Goal: Task Accomplishment & Management: Complete application form

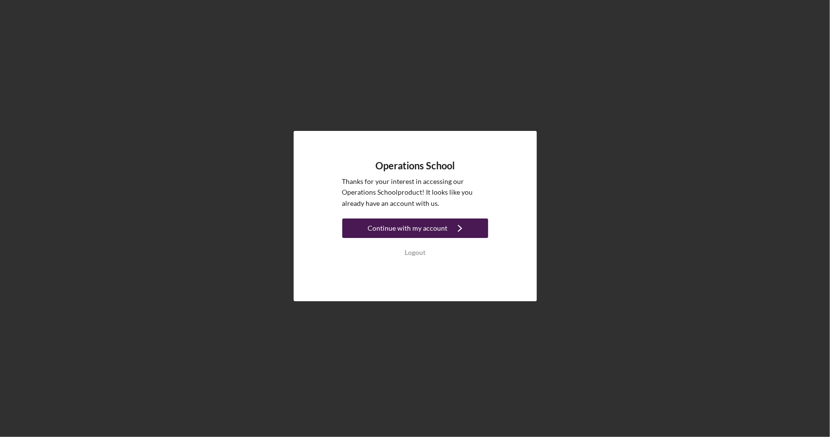
click at [421, 229] on div "Continue with my account" at bounding box center [408, 227] width 80 height 19
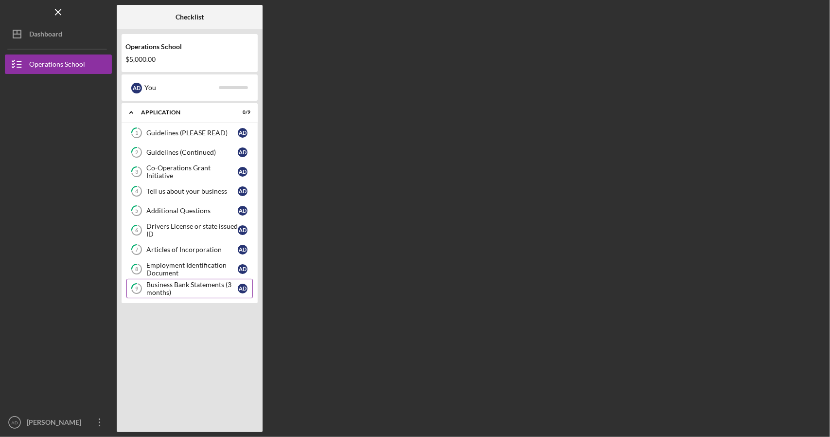
click at [190, 285] on div "Business Bank Statements (3 months)" at bounding box center [191, 289] width 91 height 16
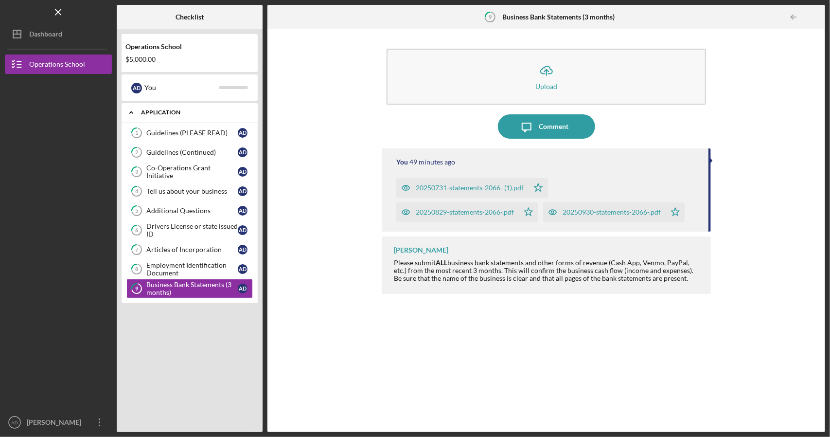
click at [134, 111] on icon "Icon/Expander" at bounding box center [131, 112] width 19 height 19
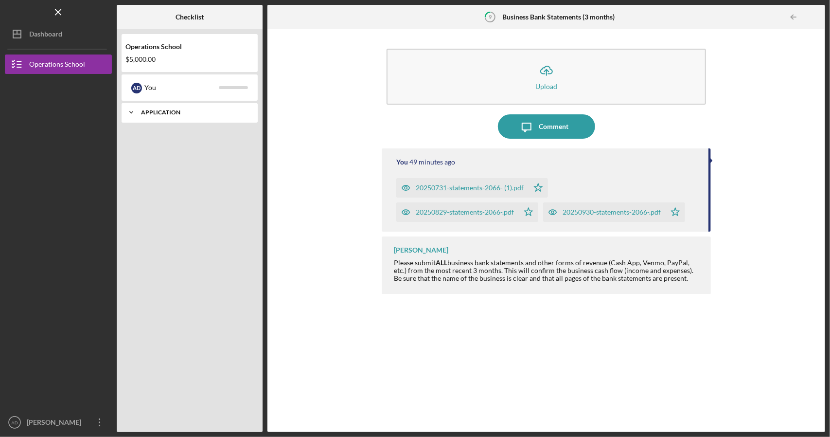
click at [134, 111] on icon "Icon/Expander" at bounding box center [131, 112] width 19 height 19
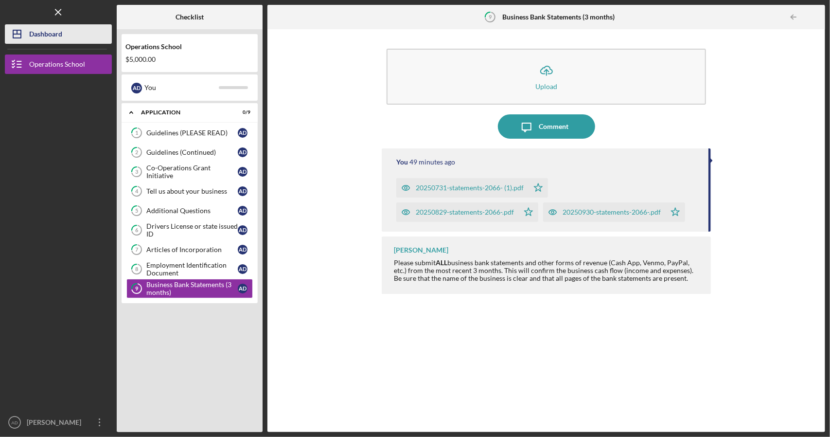
click at [54, 32] on div "Dashboard" at bounding box center [45, 35] width 33 height 22
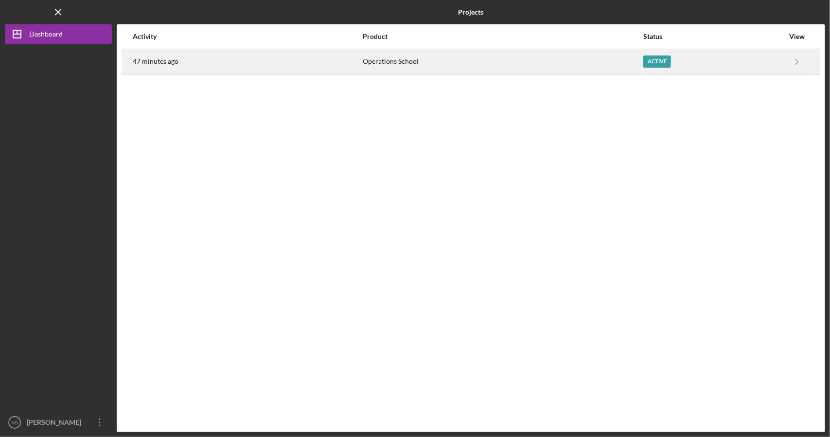
click at [656, 63] on div "Active" at bounding box center [657, 61] width 28 height 12
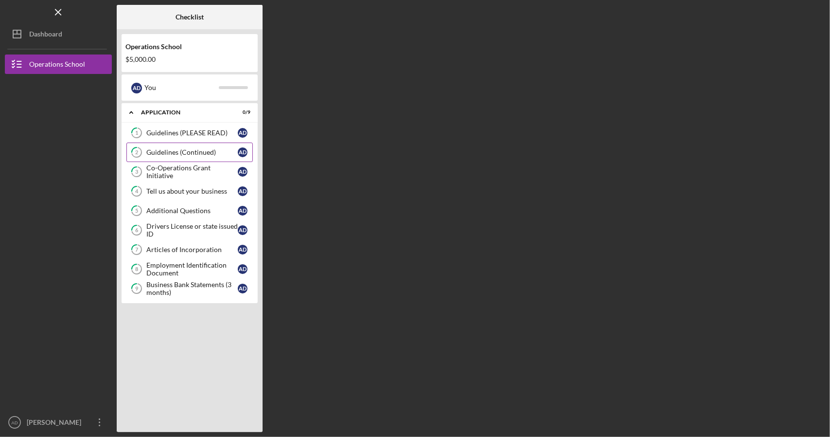
click at [182, 149] on div "Guidelines (Continued)" at bounding box center [191, 152] width 91 height 8
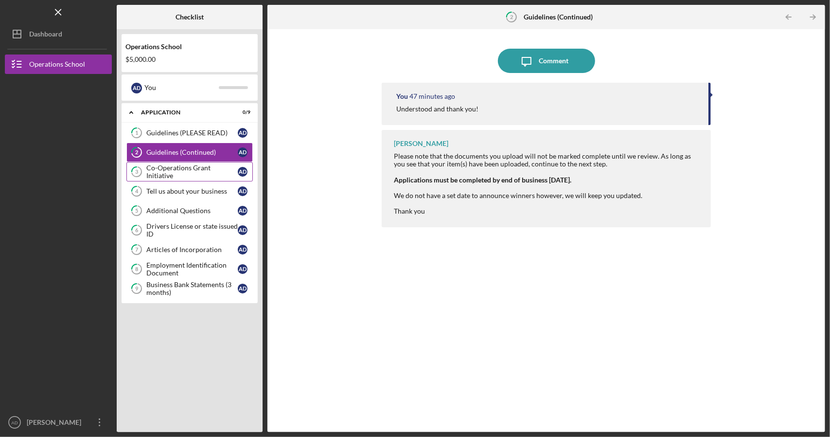
click at [182, 171] on div "Co-Operations Grant Initiative" at bounding box center [191, 172] width 91 height 16
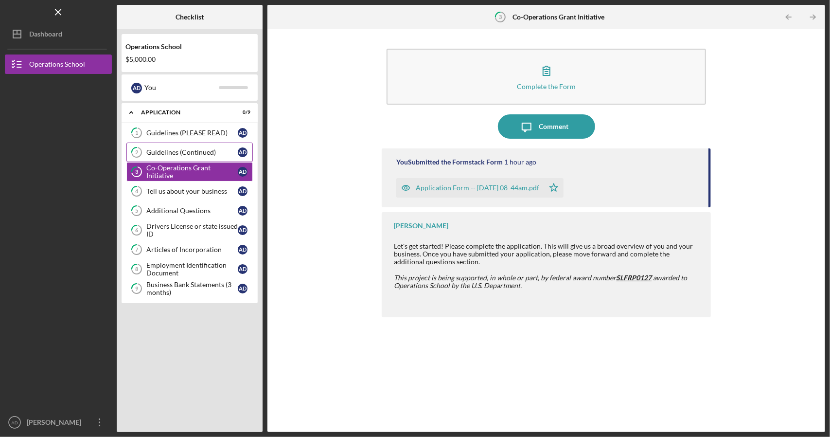
click at [183, 149] on div "Guidelines (Continued)" at bounding box center [191, 152] width 91 height 8
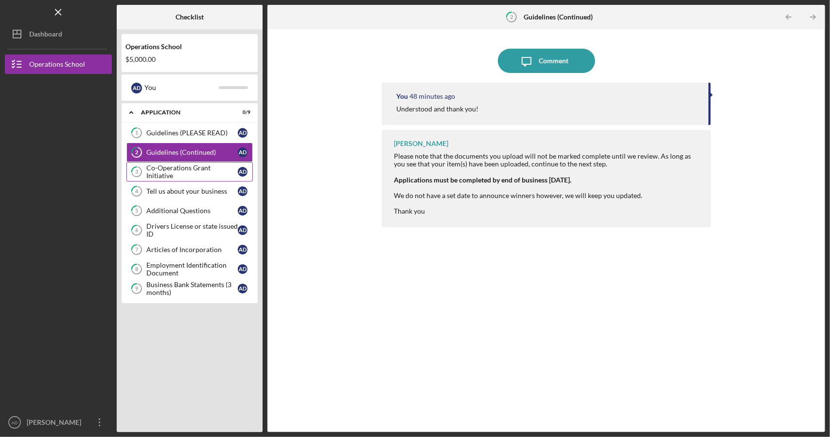
click at [184, 171] on div "Co-Operations Grant Initiative" at bounding box center [191, 172] width 91 height 16
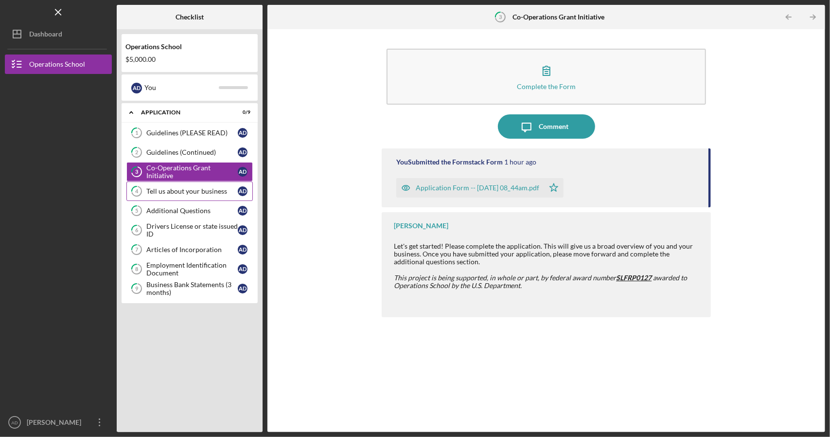
click at [184, 194] on link "4 Tell us about your business A D" at bounding box center [189, 190] width 126 height 19
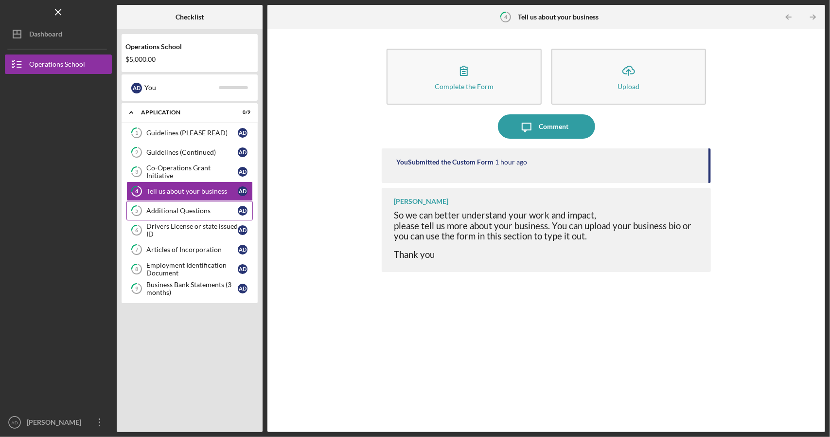
click at [191, 211] on div "Additional Questions" at bounding box center [191, 211] width 91 height 8
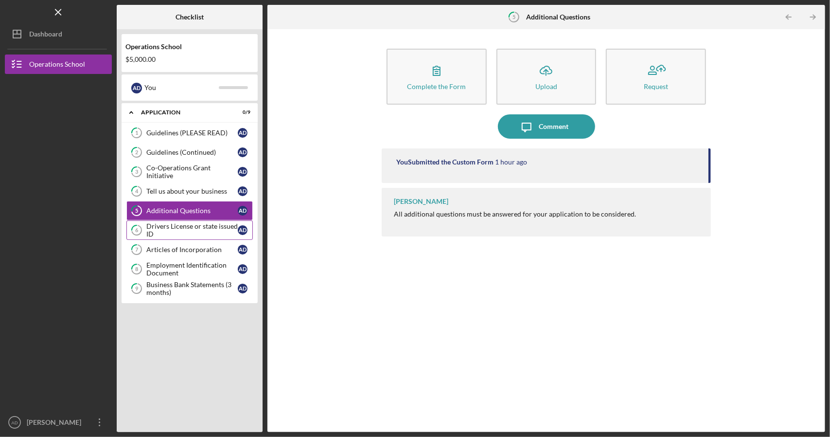
click at [191, 236] on link "6 Drivers License or state issued ID A D" at bounding box center [189, 229] width 126 height 19
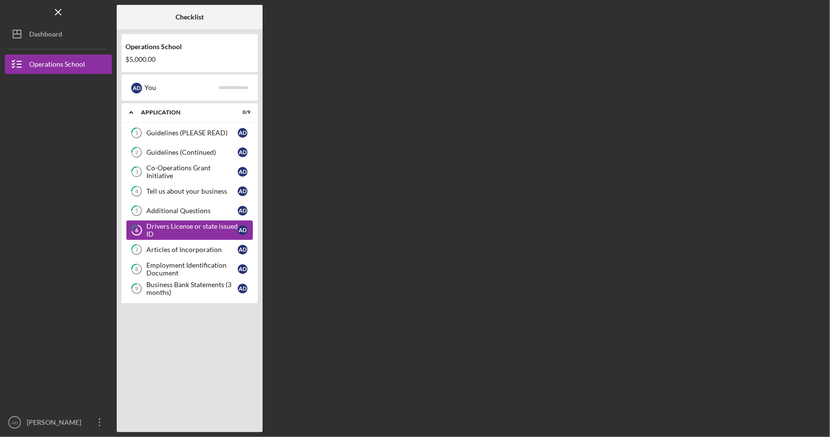
click at [191, 236] on link "6 Drivers License or state issued ID A D" at bounding box center [189, 229] width 126 height 19
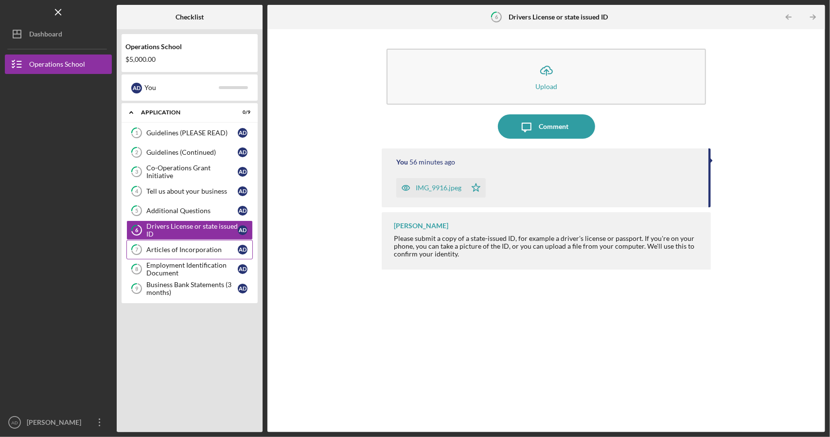
click at [189, 253] on link "7 Articles of Incorporation A D" at bounding box center [189, 249] width 126 height 19
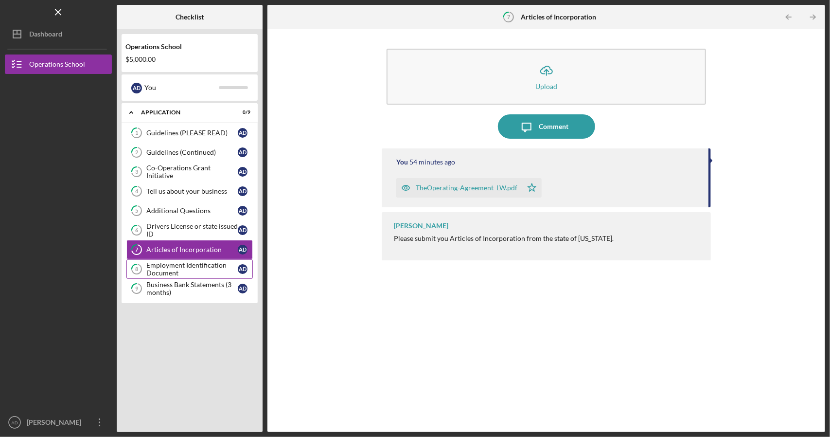
click at [187, 267] on div "Employment Identification Document" at bounding box center [191, 269] width 91 height 16
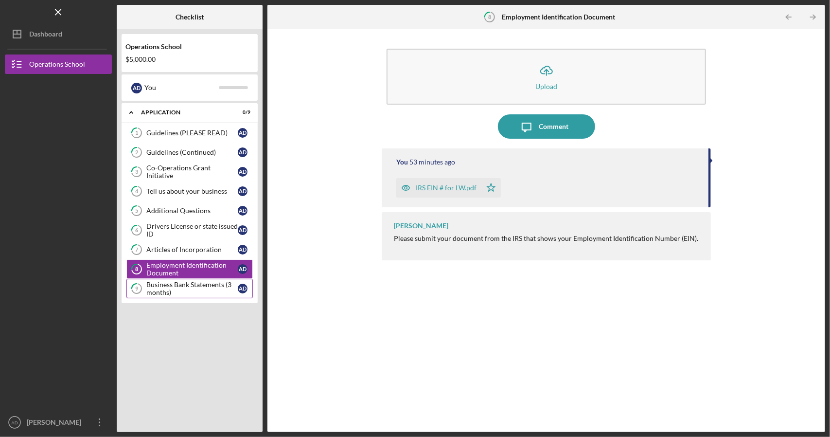
click at [185, 287] on div "Business Bank Statements (3 months)" at bounding box center [191, 289] width 91 height 16
